Goal: Task Accomplishment & Management: Manage account settings

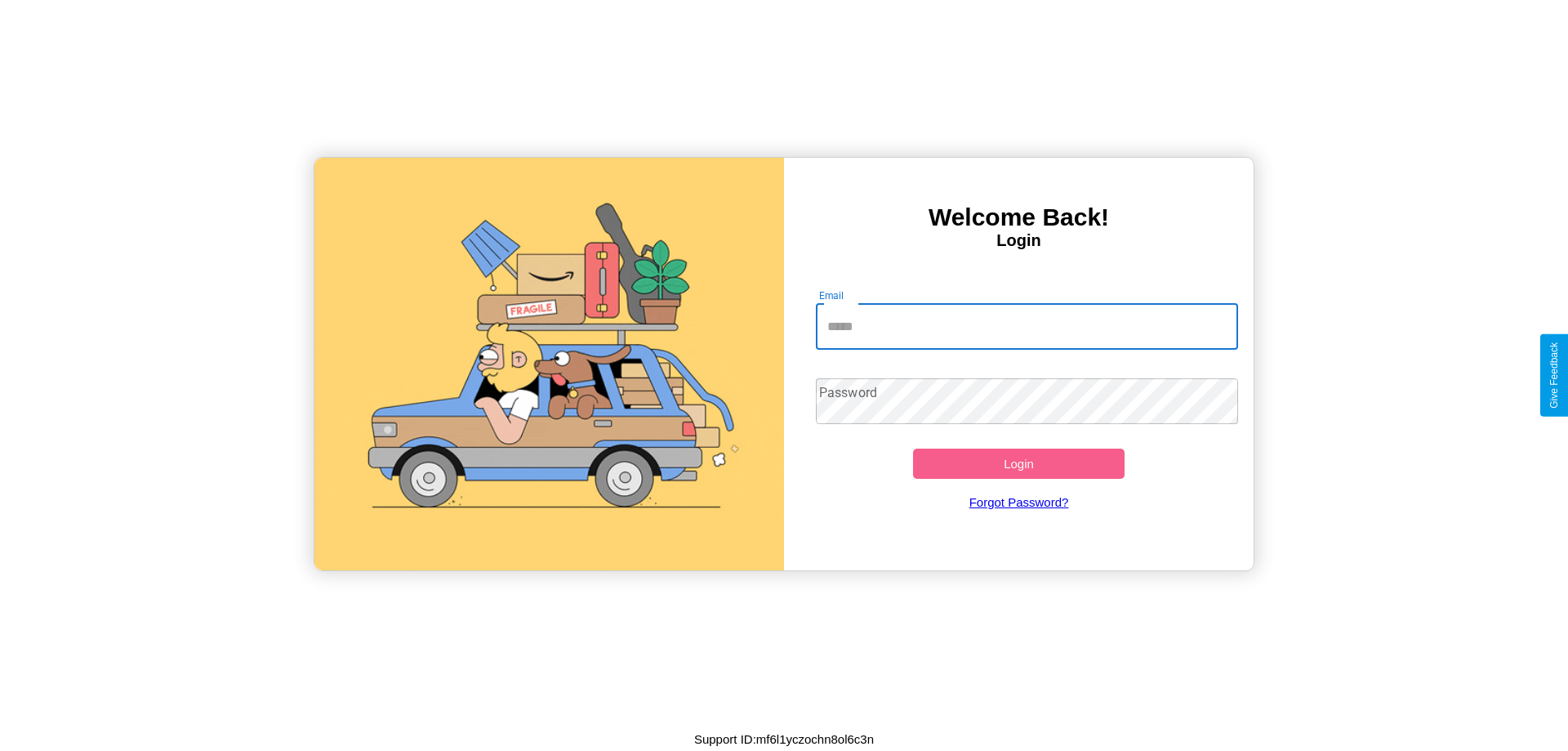
click at [1027, 326] on input "Email" at bounding box center [1028, 327] width 423 height 46
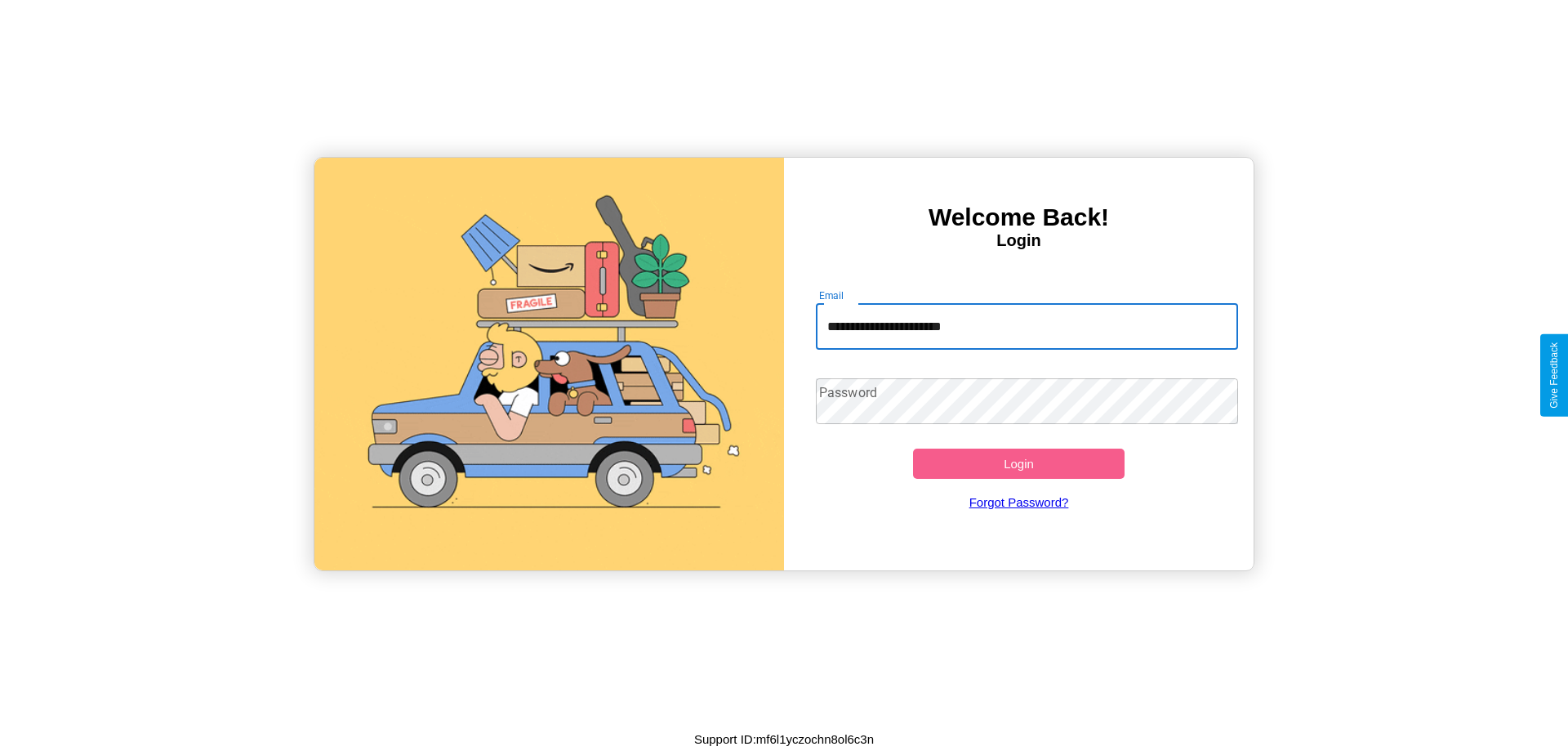
type input "**********"
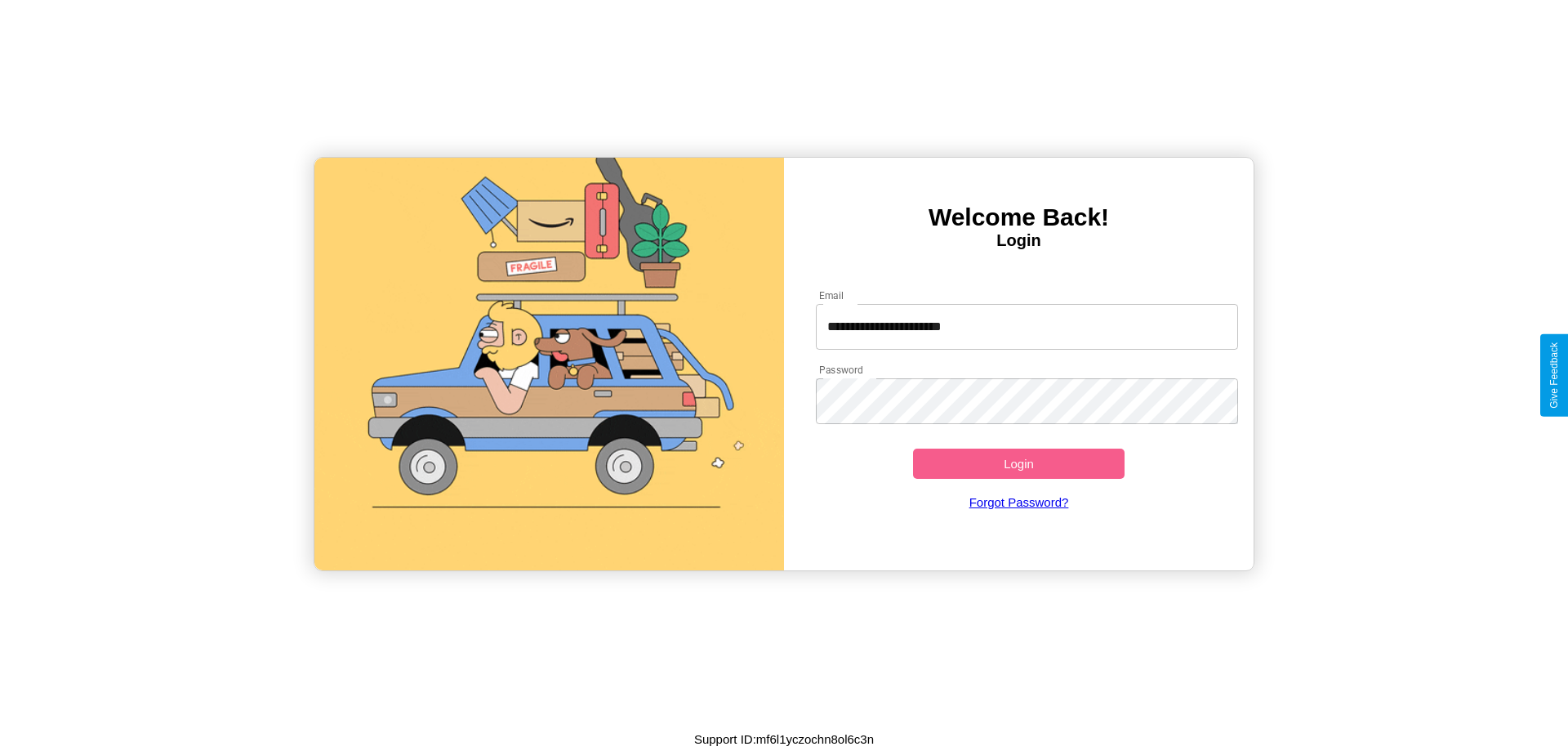
click at [1018, 463] on button "Login" at bounding box center [1018, 463] width 211 height 30
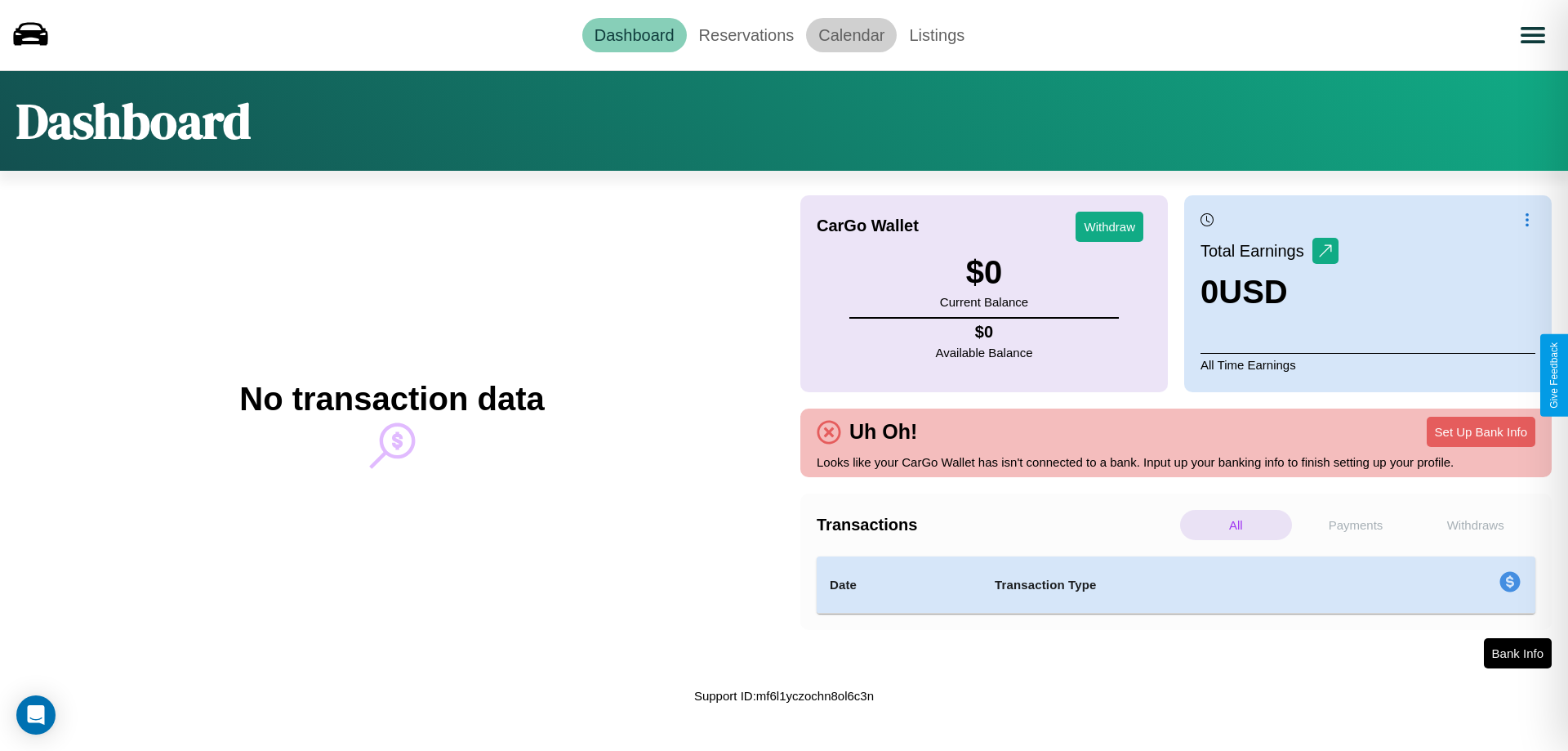
click at [851, 34] on link "Calendar" at bounding box center [851, 34] width 90 height 34
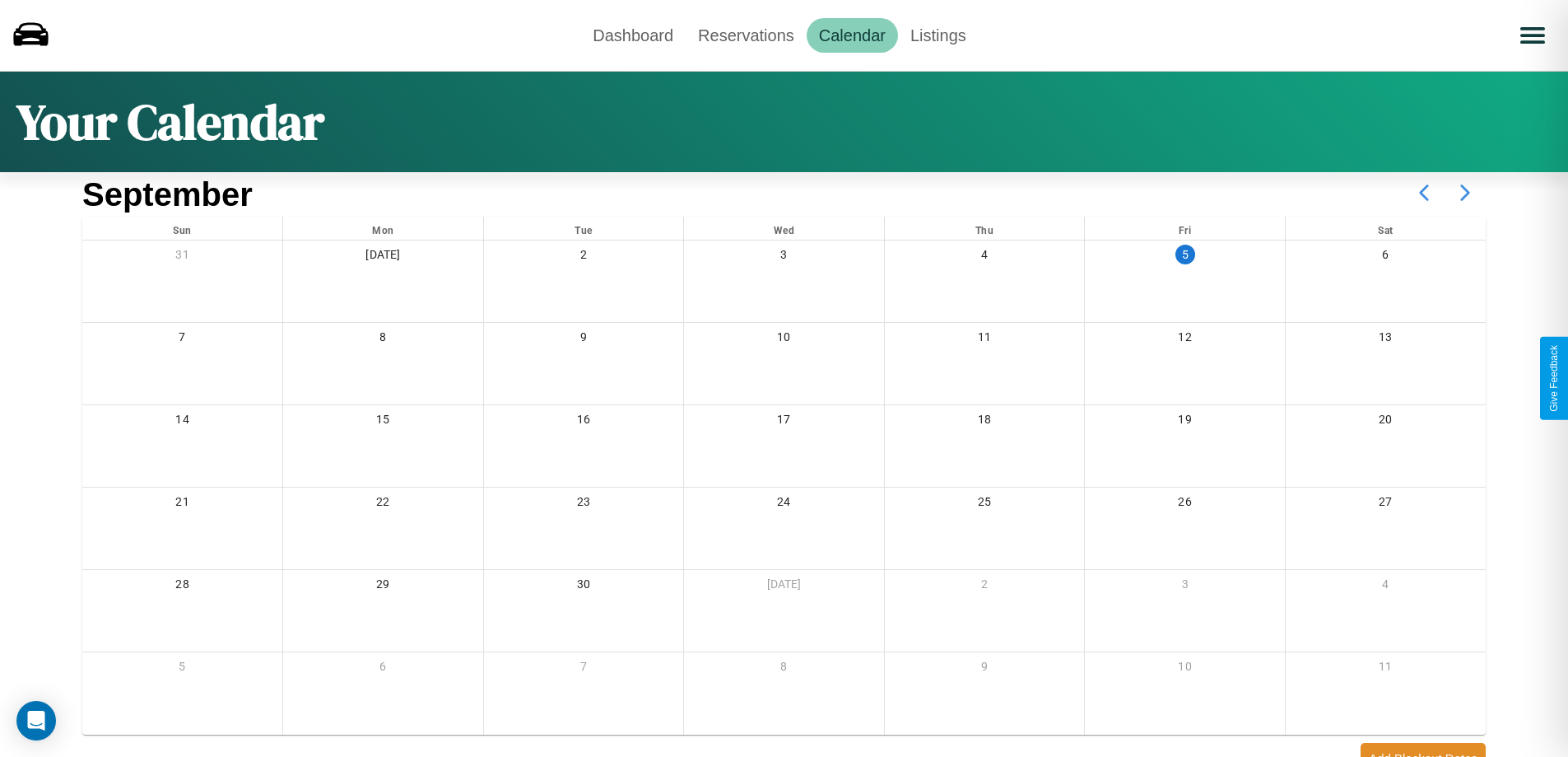
click at [1465, 193] on icon at bounding box center [1465, 193] width 41 height 41
click at [745, 34] on link "Reservations" at bounding box center [746, 34] width 121 height 34
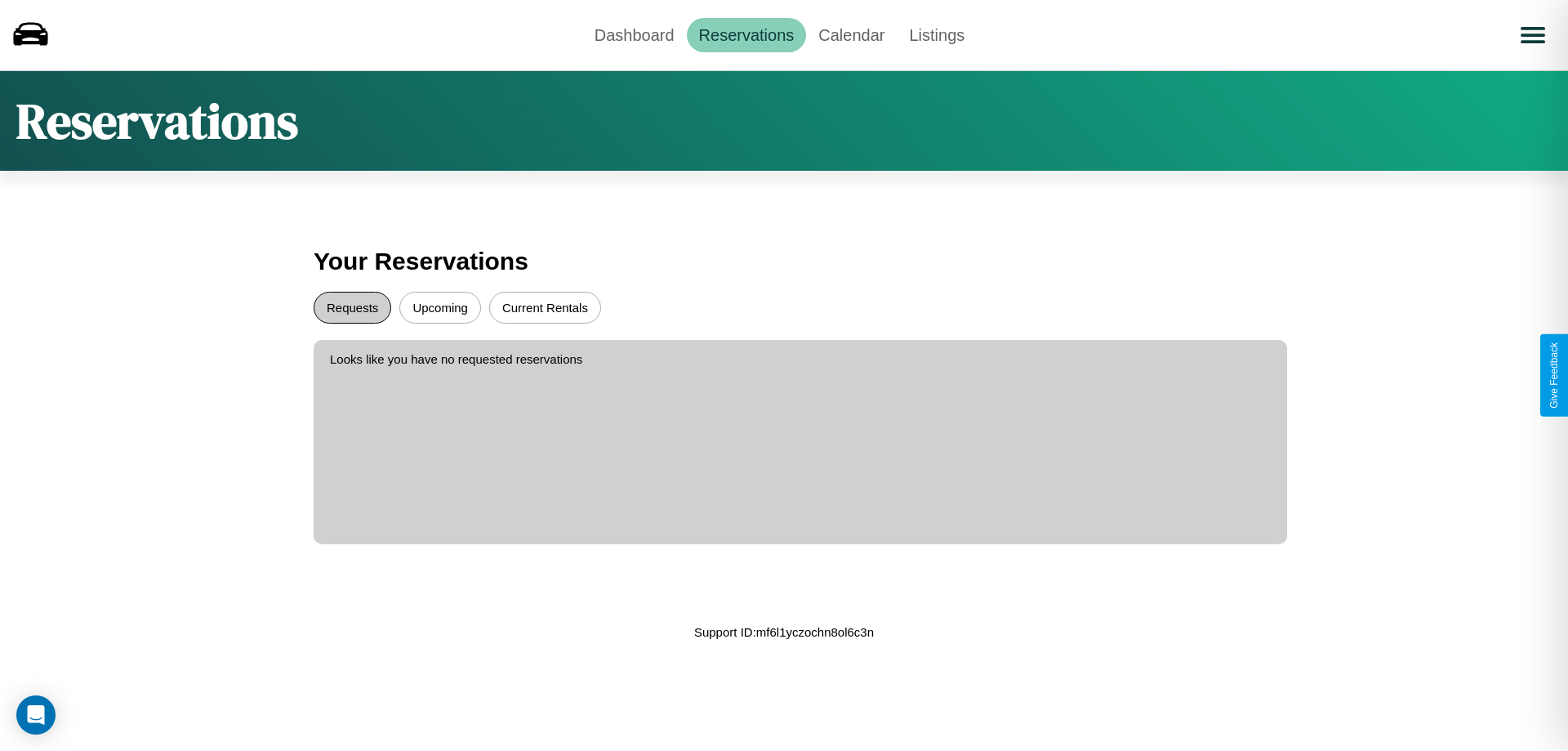
click at [352, 307] on button "Requests" at bounding box center [352, 307] width 77 height 32
click at [440, 307] on button "Upcoming" at bounding box center [440, 307] width 82 height 32
